Goal: Task Accomplishment & Management: Use online tool/utility

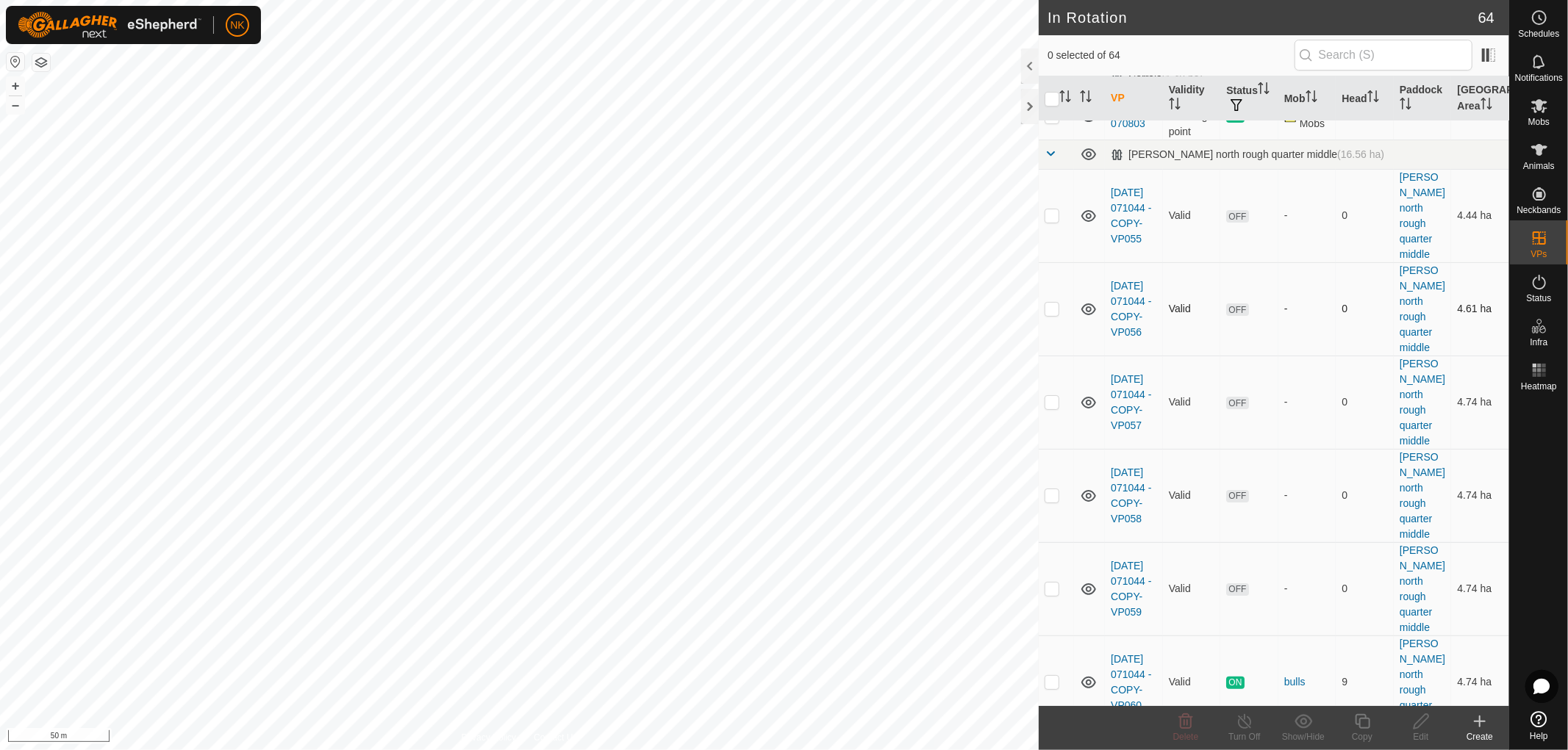
scroll to position [326, 0]
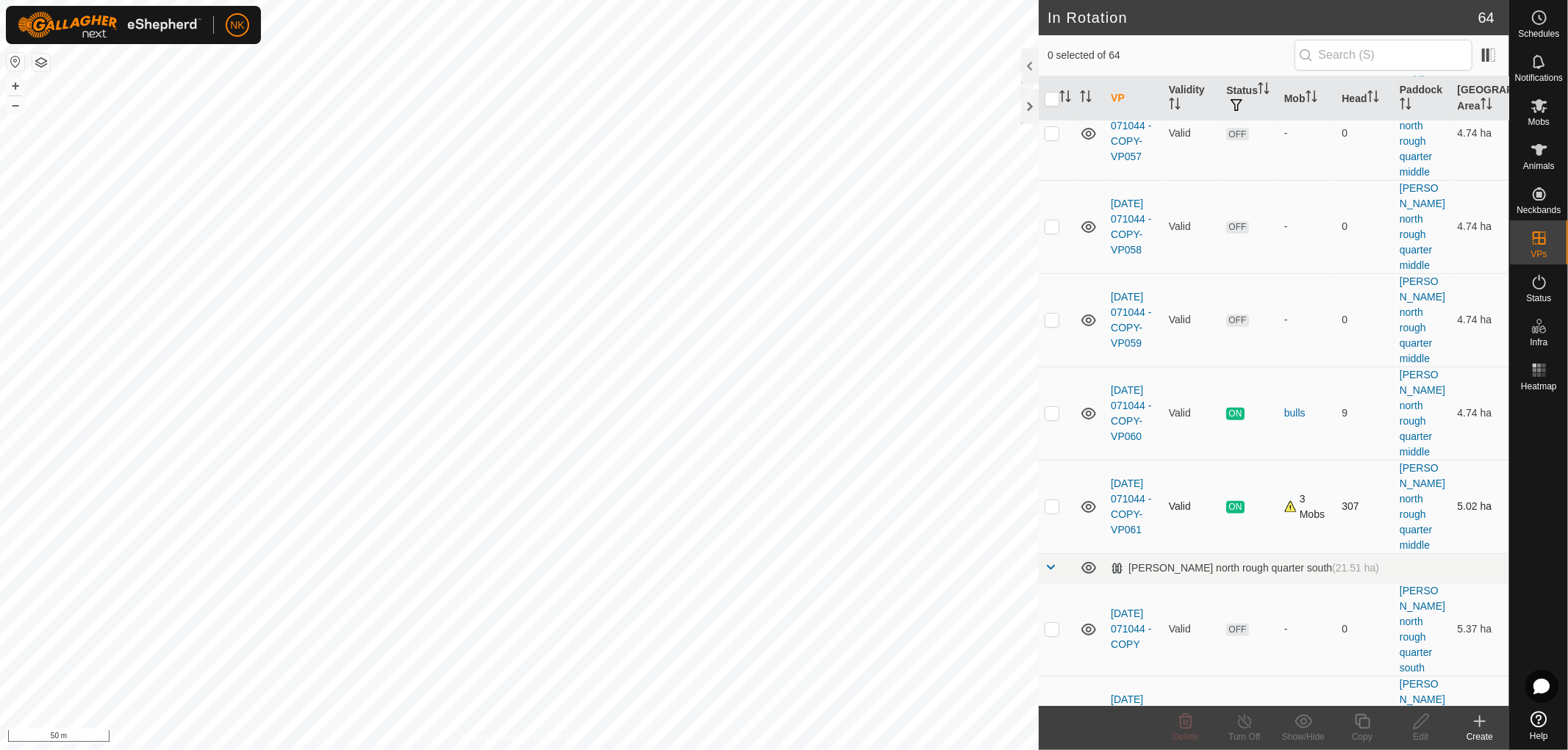
click at [1054, 500] on p-checkbox at bounding box center [1052, 506] width 15 height 12
checkbox input "true"
click at [1361, 722] on icon at bounding box center [1362, 721] width 18 height 18
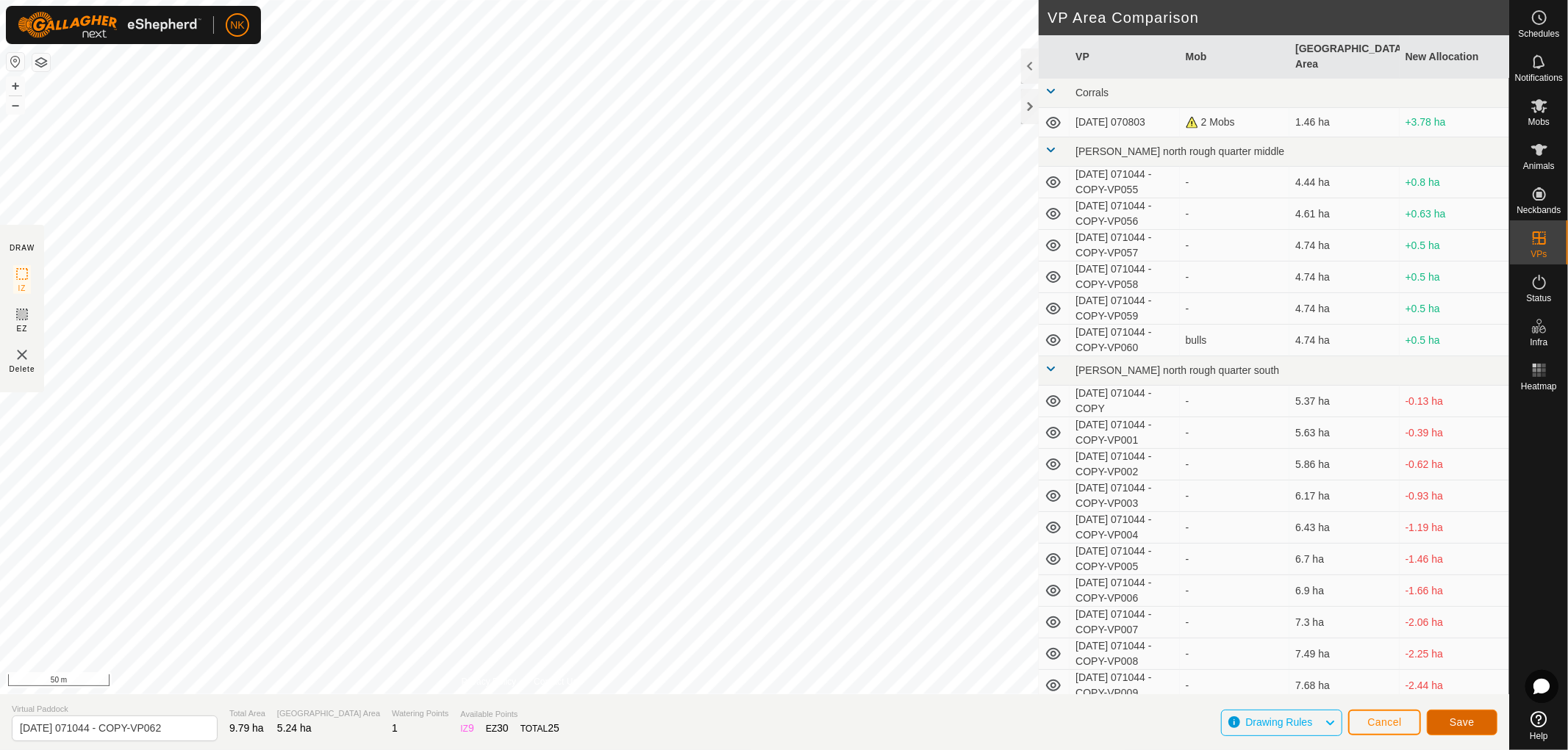
click at [1453, 717] on span "Save" at bounding box center [1461, 723] width 25 height 12
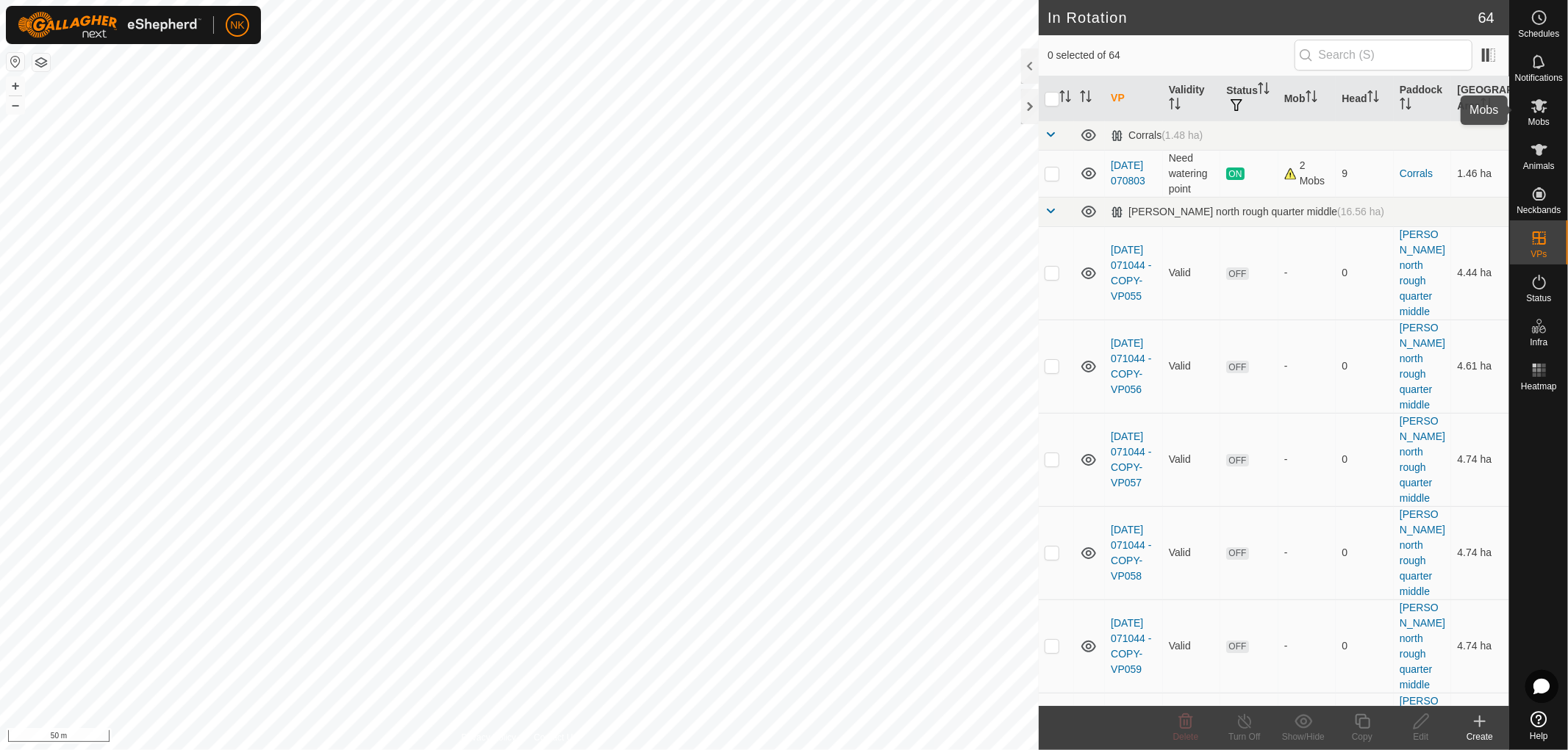
click at [1553, 115] on div "Mobs" at bounding box center [1539, 110] width 58 height 44
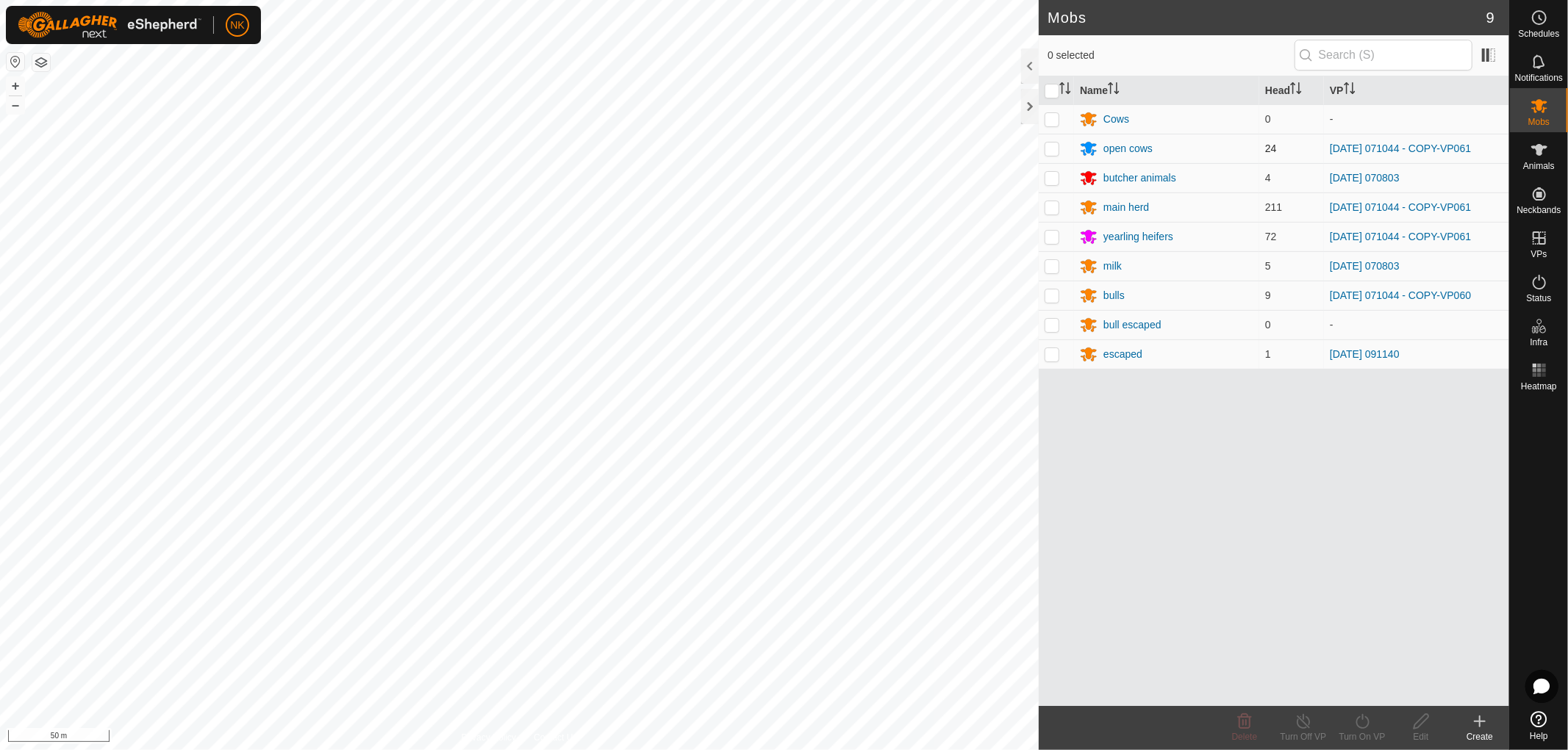
click at [1057, 149] on p-checkbox at bounding box center [1052, 148] width 15 height 12
checkbox input "true"
click at [1048, 205] on p-checkbox at bounding box center [1052, 207] width 15 height 12
checkbox input "true"
click at [1053, 236] on p-checkbox at bounding box center [1052, 236] width 15 height 12
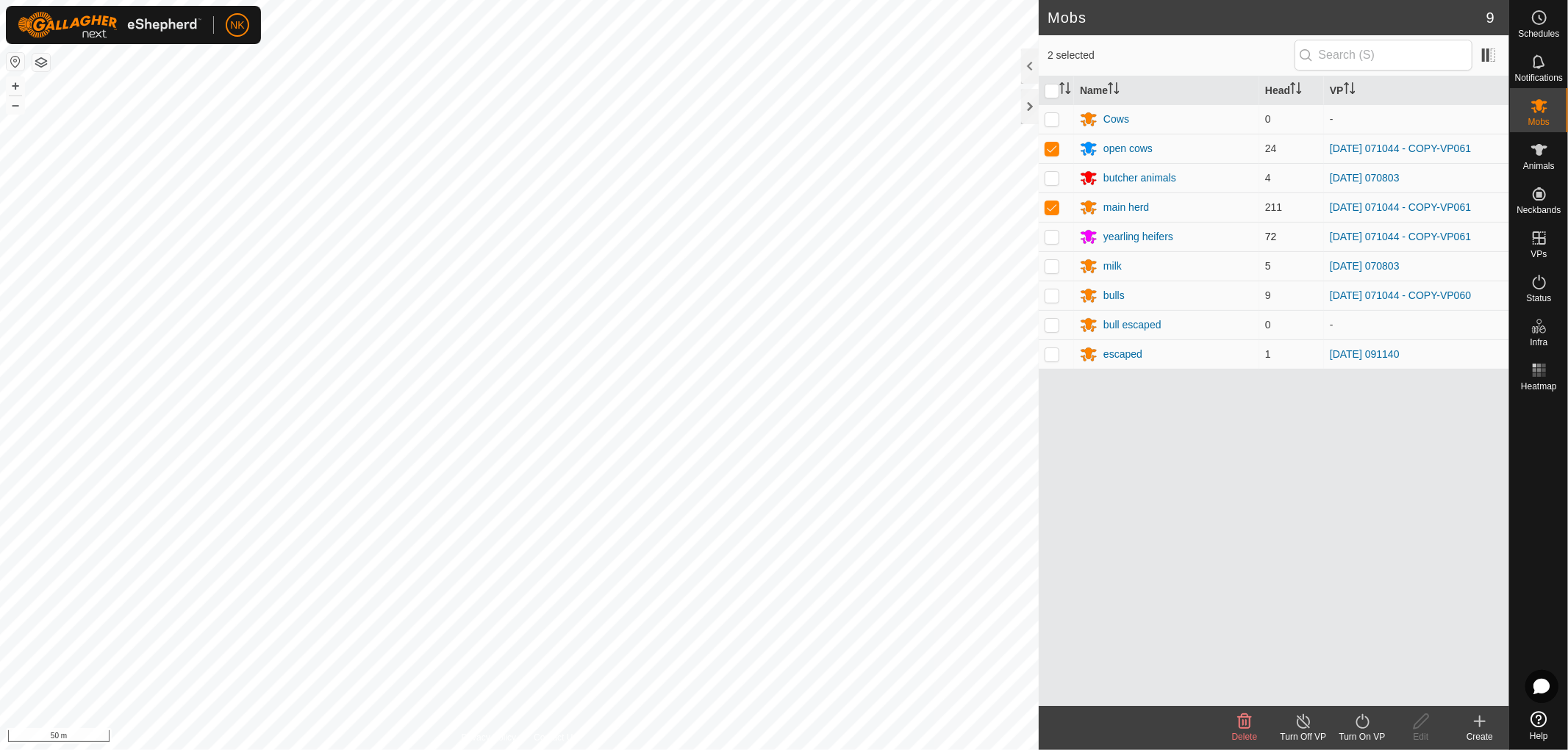
checkbox input "true"
click at [1052, 300] on p-checkbox at bounding box center [1052, 295] width 15 height 12
checkbox input "true"
click at [1358, 723] on icon at bounding box center [1362, 721] width 18 height 18
click at [1355, 693] on link "Now" at bounding box center [1406, 689] width 146 height 29
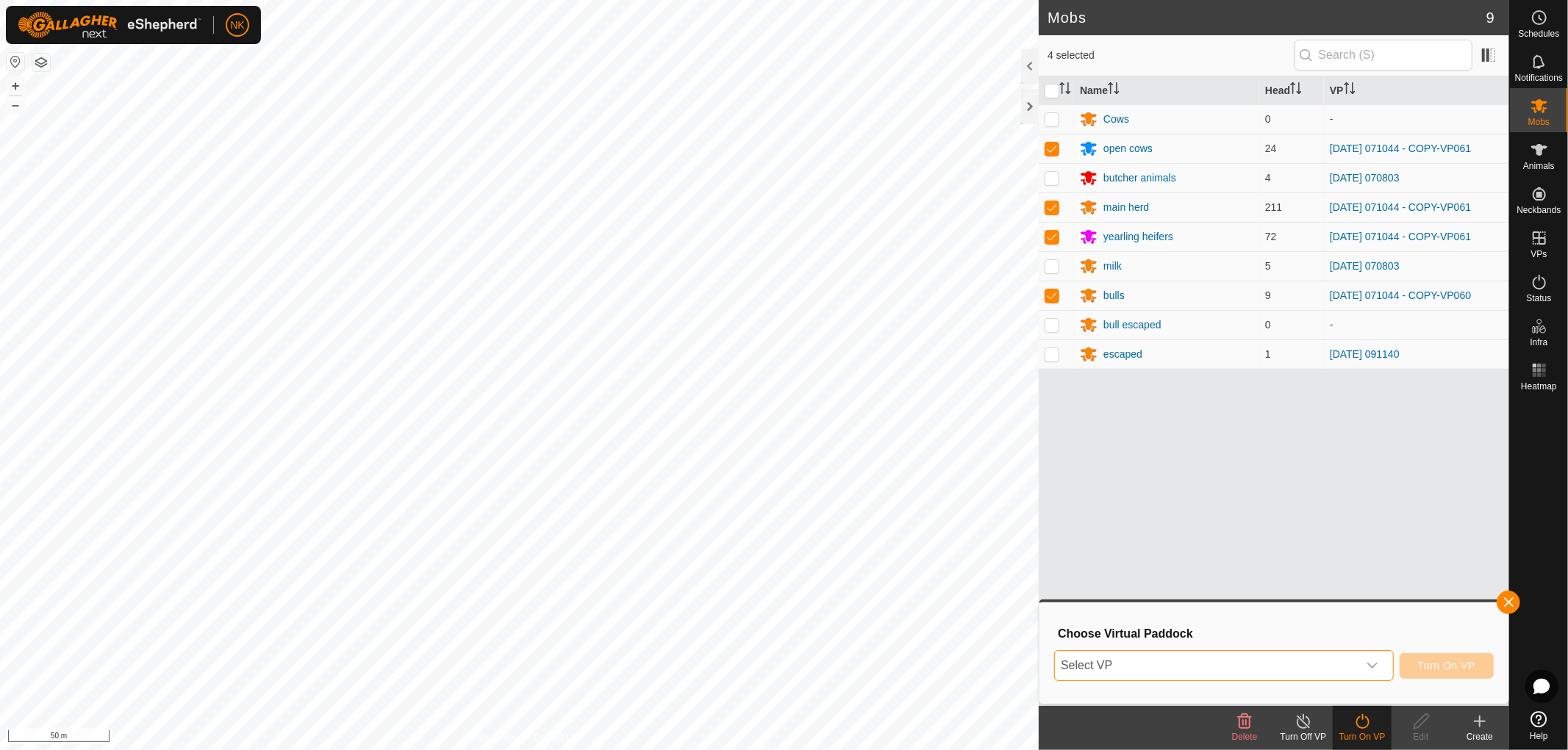
click at [1251, 673] on span "Select VP" at bounding box center [1207, 665] width 303 height 29
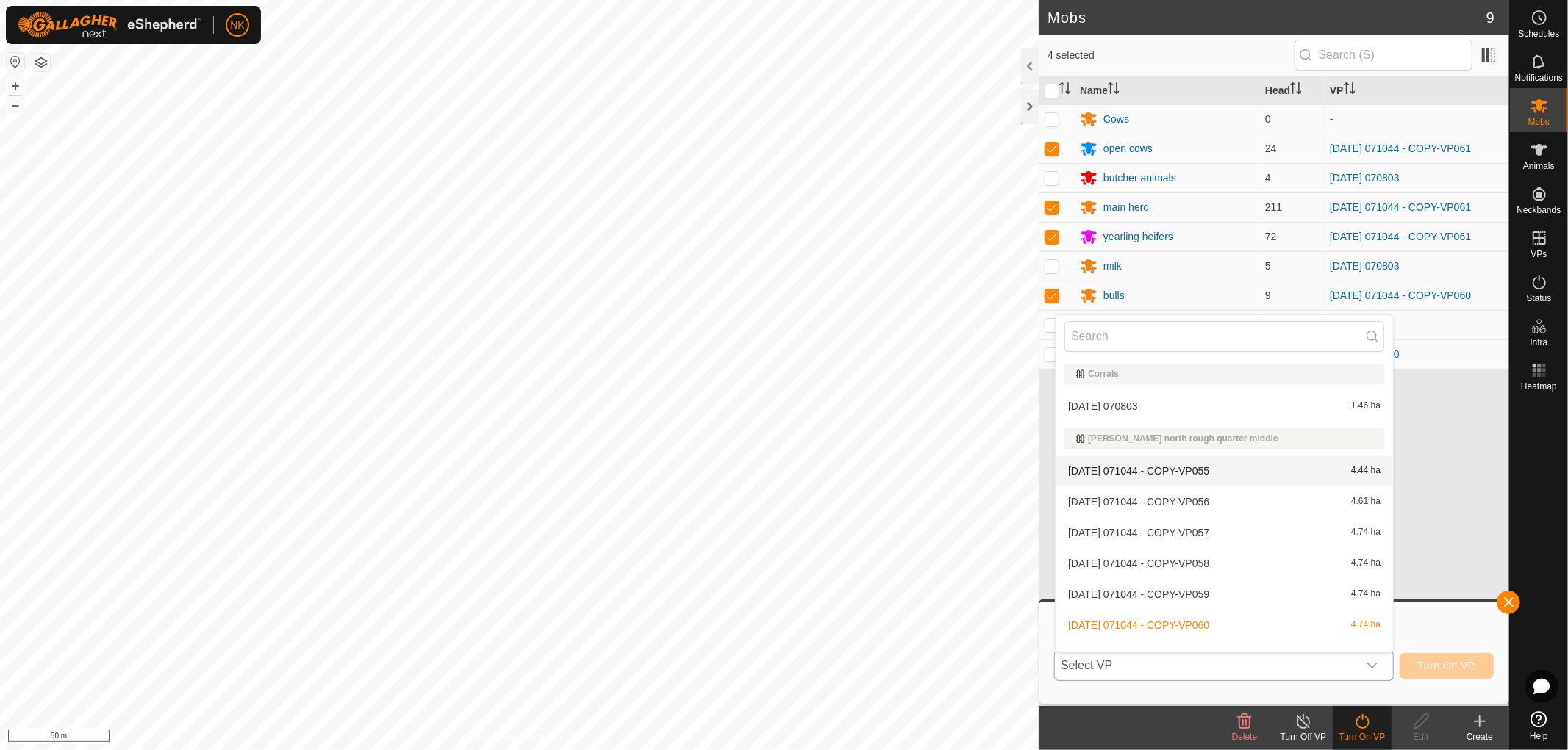
scroll to position [81, 0]
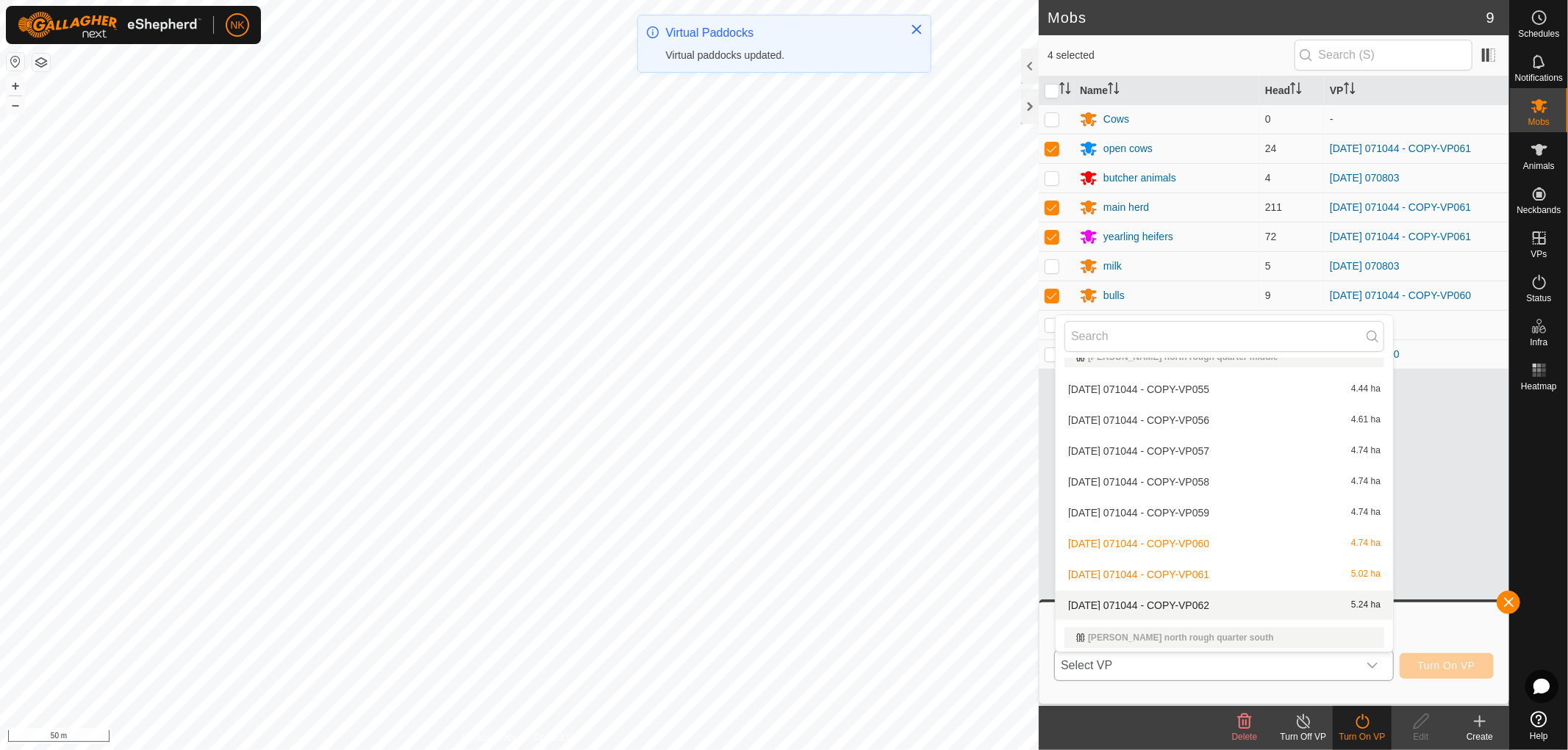
click at [1178, 596] on li "[DATE] 071044 - COPY-VP062 5.24 ha" at bounding box center [1224, 605] width 337 height 29
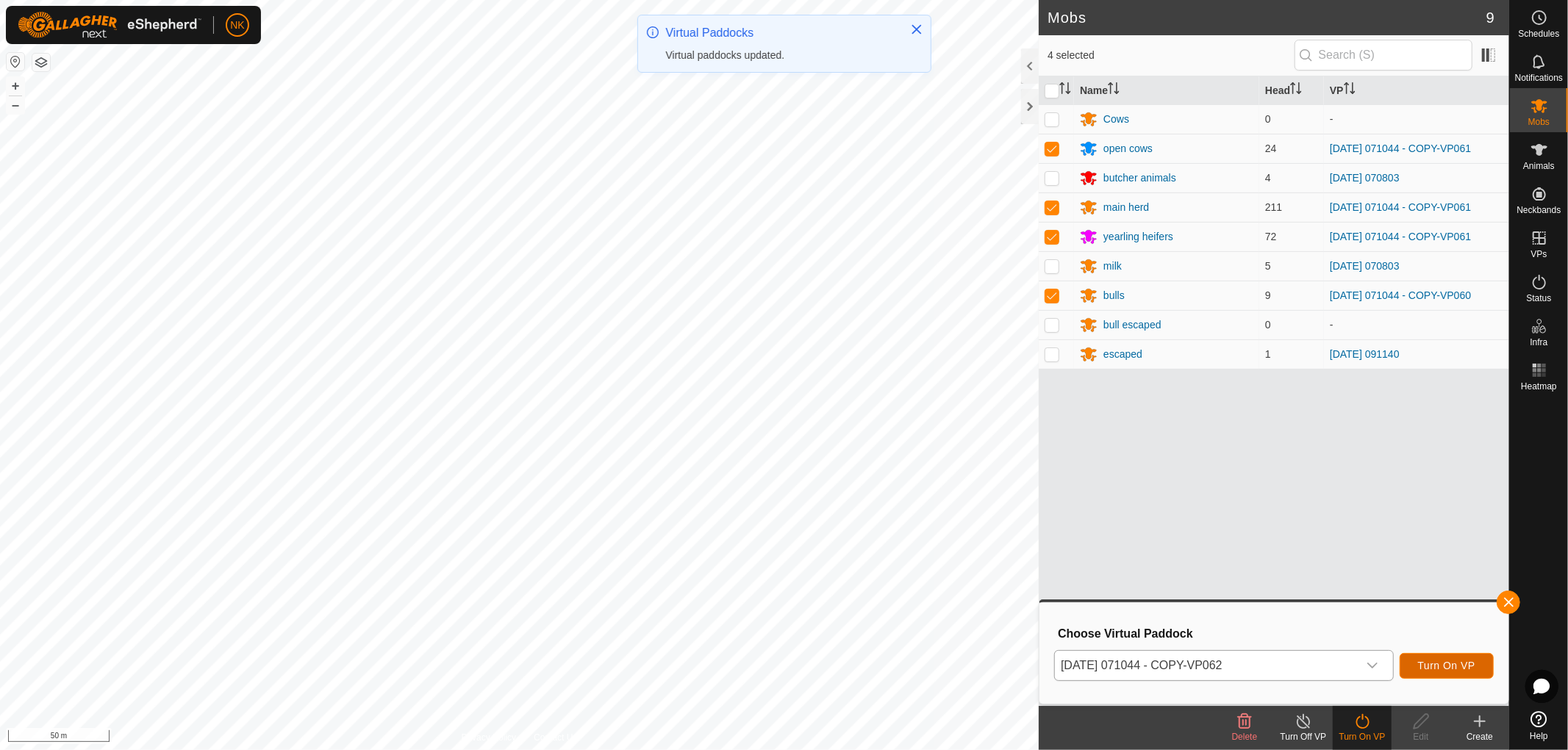
click at [1457, 665] on span "Turn On VP" at bounding box center [1446, 666] width 57 height 12
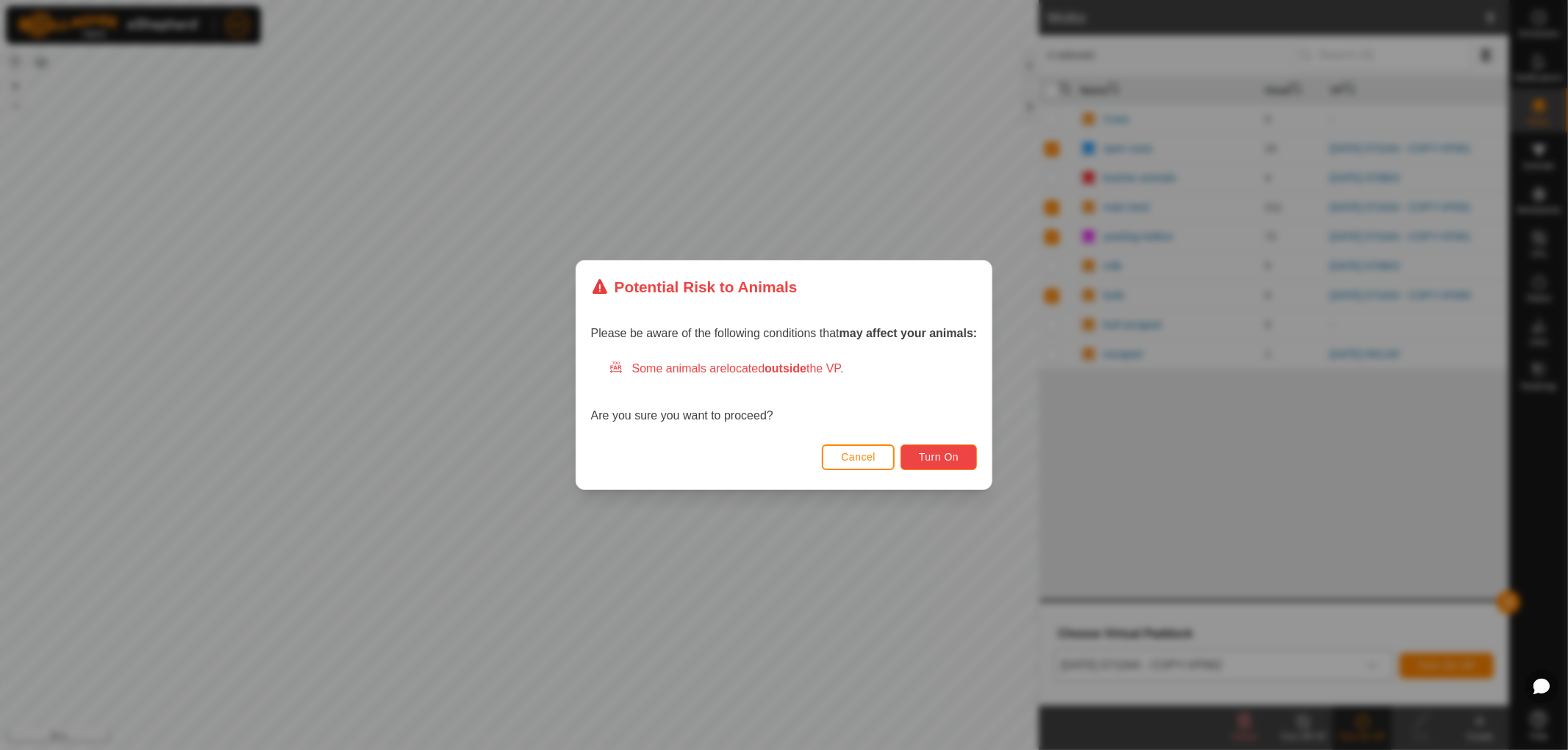
click at [958, 459] on span "Turn On" at bounding box center [939, 457] width 39 height 12
